Goal: Task Accomplishment & Management: Use online tool/utility

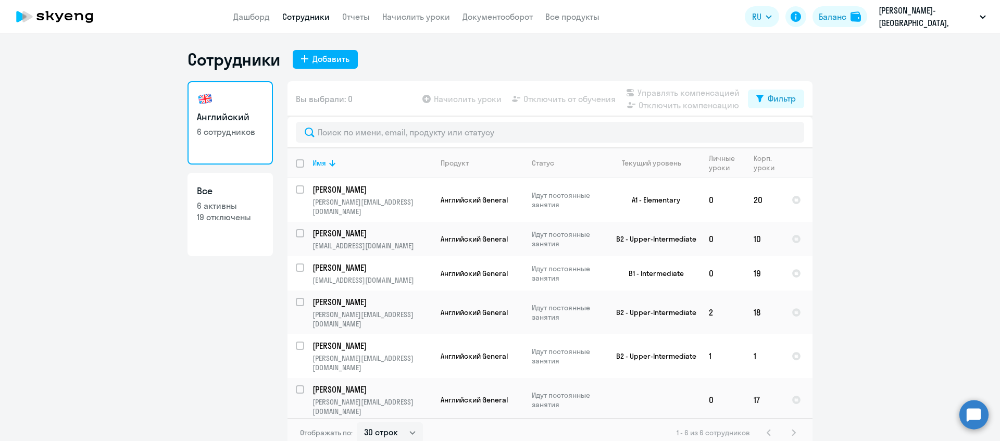
select select "30"
click at [388, 16] on link "Начислить уроки" at bounding box center [416, 16] width 68 height 10
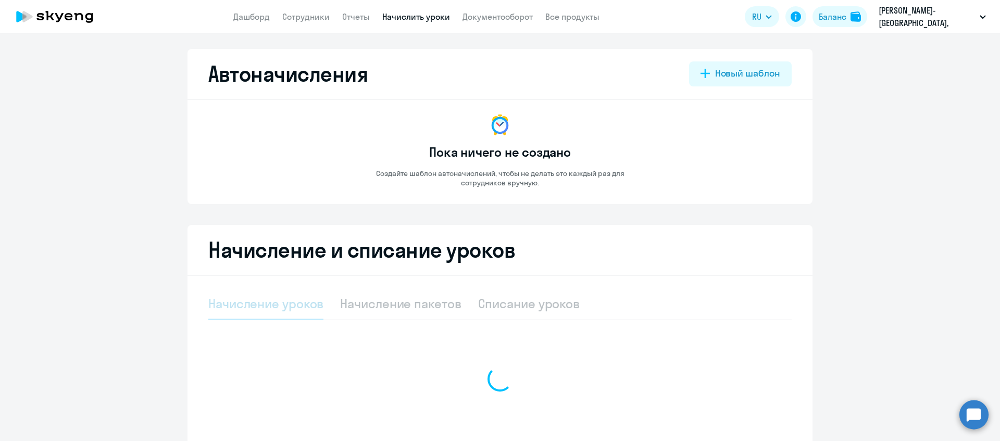
select select "10"
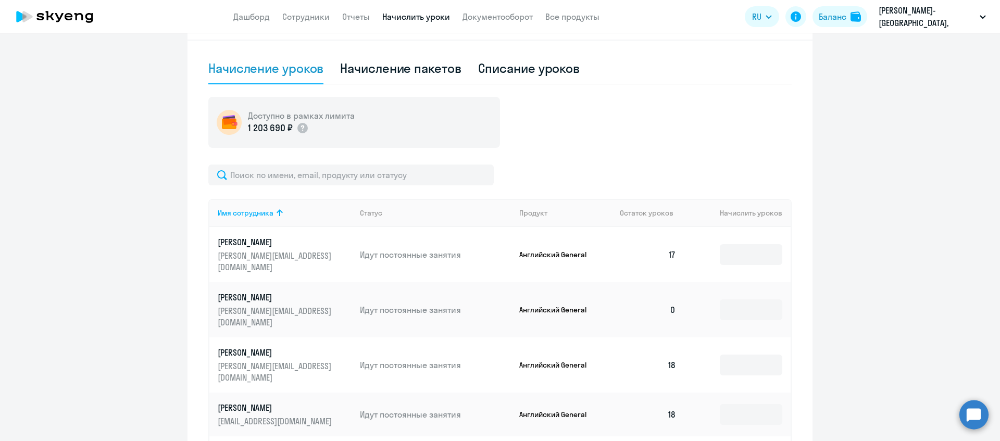
scroll to position [237, 0]
click at [719, 298] on input at bounding box center [750, 308] width 62 height 21
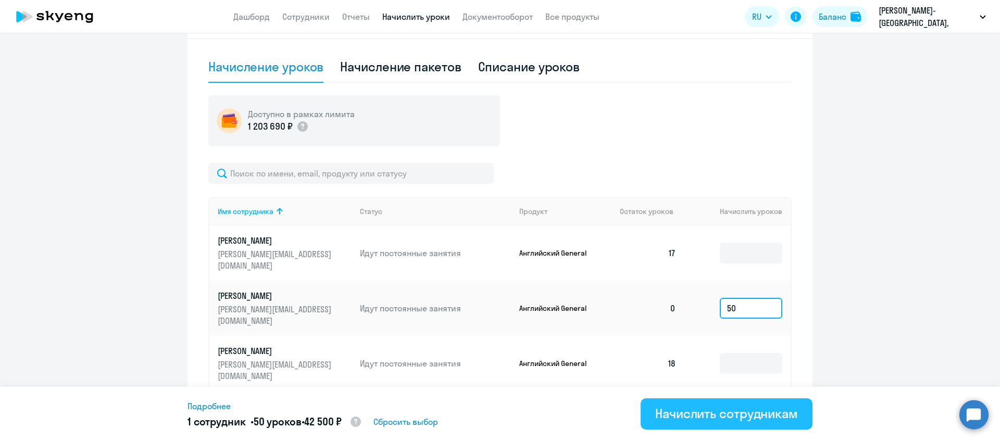
type input "50"
click at [751, 413] on div "Начислить сотрудникам" at bounding box center [726, 413] width 143 height 17
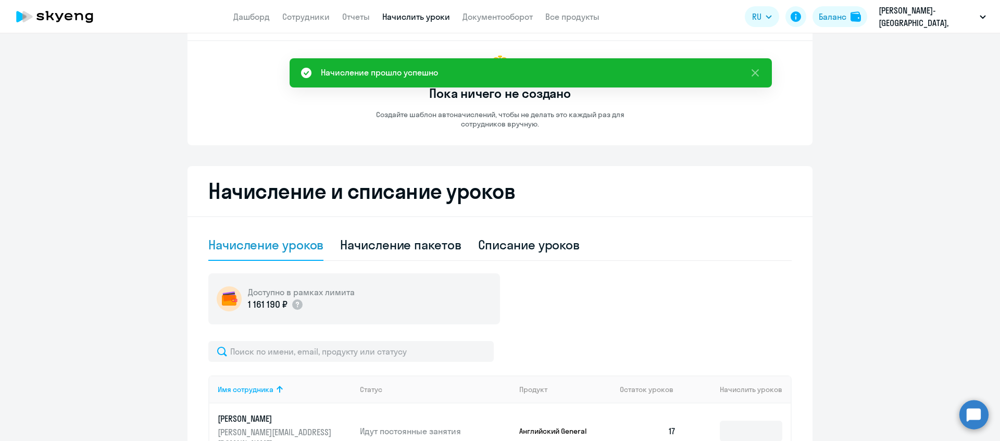
scroll to position [0, 0]
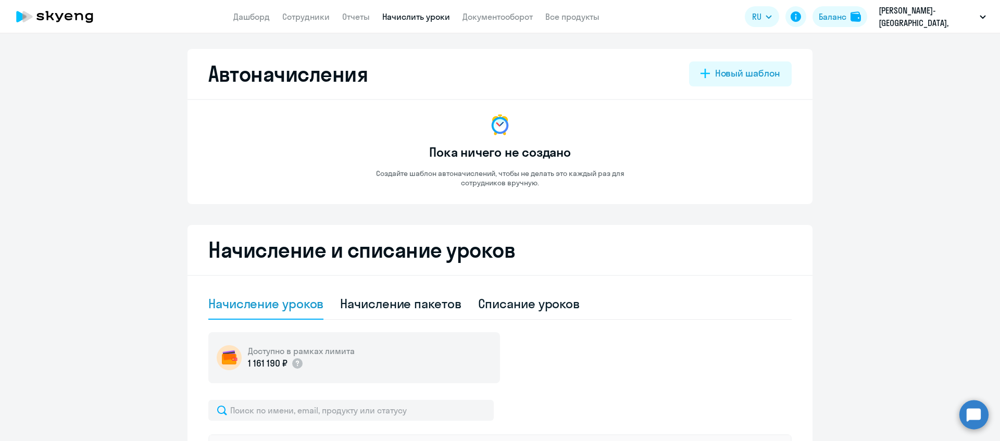
drag, startPoint x: 984, startPoint y: 101, endPoint x: 999, endPoint y: 73, distance: 31.7
click at [999, 73] on div "Автоначисления Новый шаблон Пока ничего не создано Создайте шаблон автоначислен…" at bounding box center [500, 237] width 1000 height 408
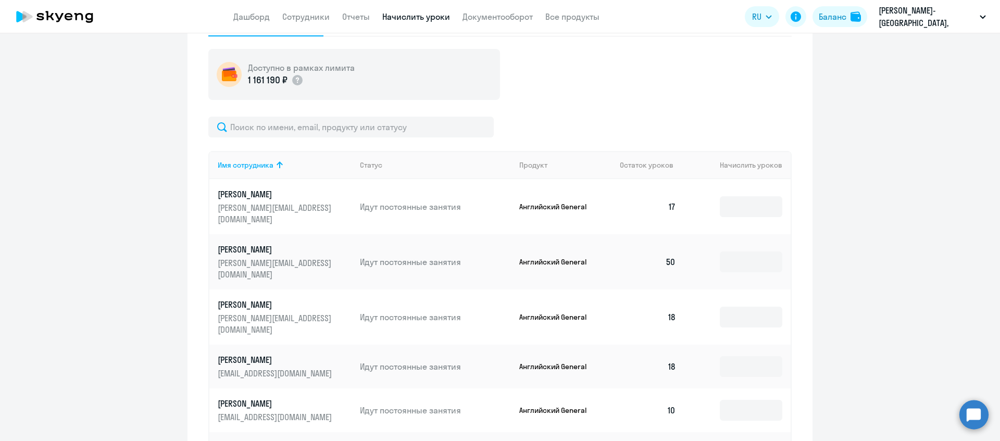
scroll to position [293, 0]
